Goal: Browse casually

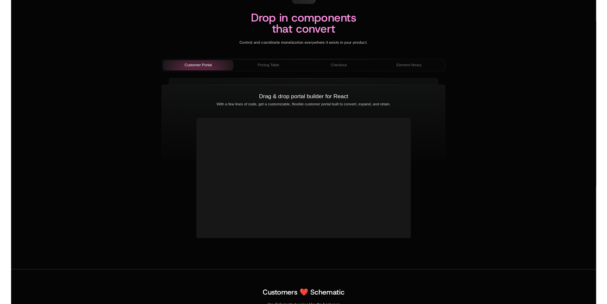
scroll to position [2271, 0]
